Goal: Transaction & Acquisition: Purchase product/service

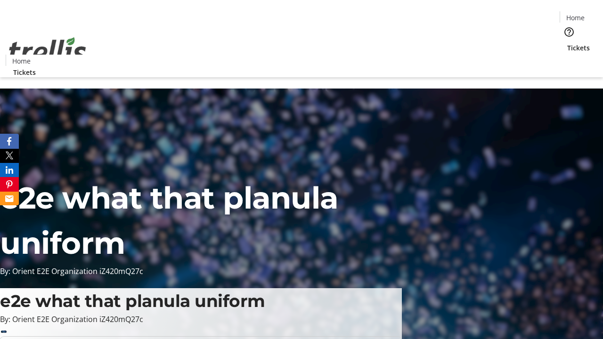
click at [567, 43] on span "Tickets" at bounding box center [578, 48] width 23 height 10
